Goal: Task Accomplishment & Management: Manage account settings

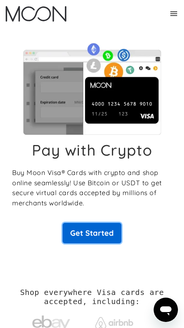
click at [97, 233] on link "Get Started" at bounding box center [92, 233] width 59 height 21
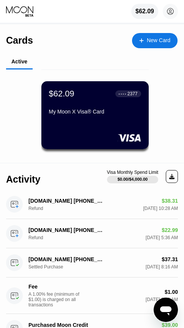
click at [77, 108] on div "$62.09 ● ● ● ● 2377 My Moon X Visa® Card" at bounding box center [95, 103] width 92 height 29
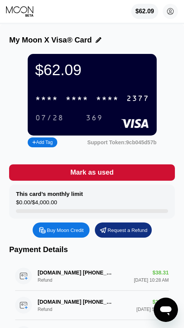
click at [67, 103] on div "* * * *" at bounding box center [77, 99] width 23 height 9
drag, startPoint x: 44, startPoint y: 120, endPoint x: 40, endPoint y: 133, distance: 13.8
click at [44, 120] on div "07/28" at bounding box center [49, 118] width 29 height 9
click at [90, 123] on div "369" at bounding box center [94, 118] width 17 height 9
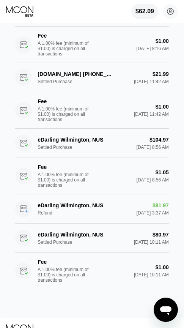
scroll to position [342, 0]
